Goal: Transaction & Acquisition: Purchase product/service

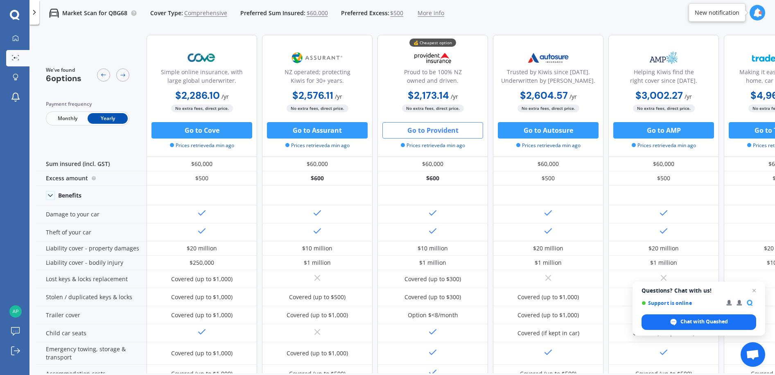
click at [436, 131] on button "Go to Provident" at bounding box center [433, 130] width 101 height 16
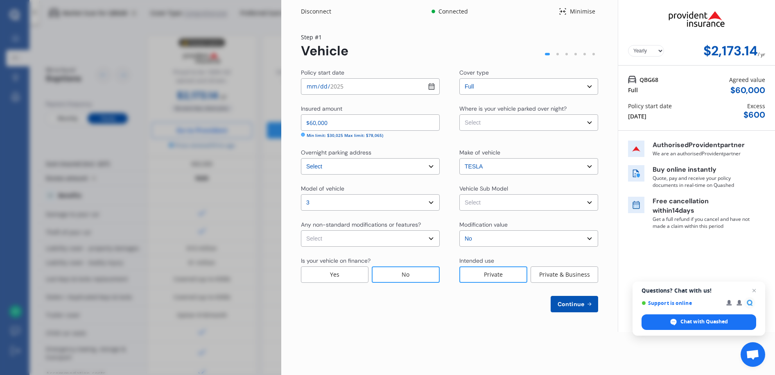
click at [662, 49] on select "Yearly Monthly" at bounding box center [646, 50] width 36 height 11
select select "Monthly"
click at [628, 45] on select "Yearly Monthly" at bounding box center [646, 50] width 36 height 11
click at [660, 51] on select "Yearly Monthly" at bounding box center [646, 50] width 36 height 11
